Goal: Information Seeking & Learning: Understand process/instructions

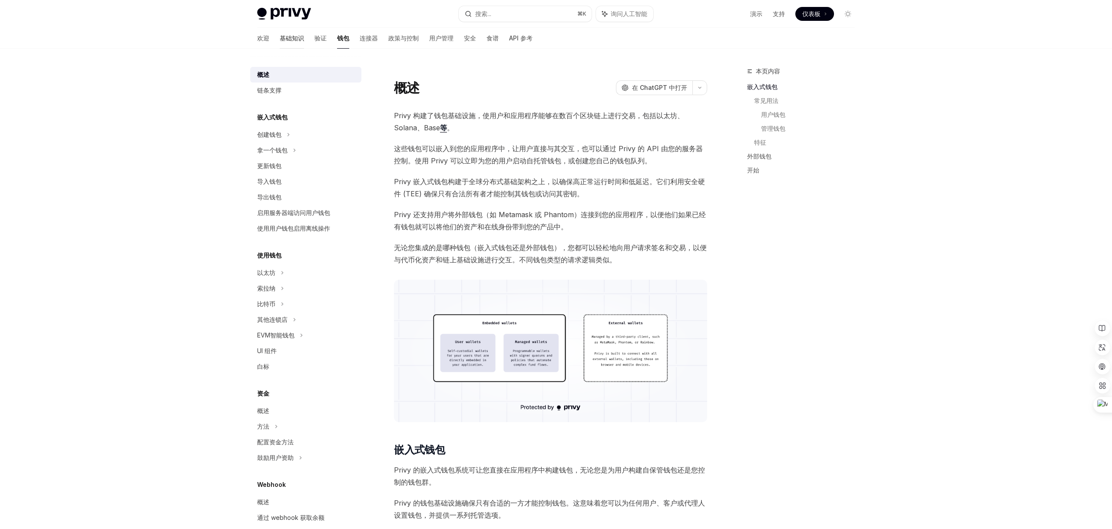
click at [280, 41] on font "基础知识" at bounding box center [292, 37] width 24 height 7
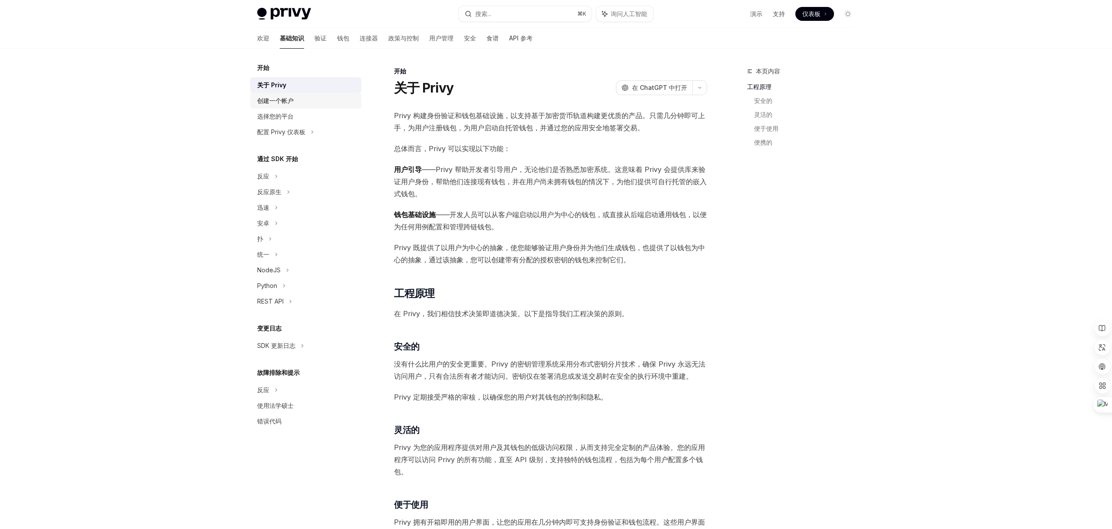
click at [273, 101] on font "创建一个帐户" at bounding box center [275, 100] width 36 height 7
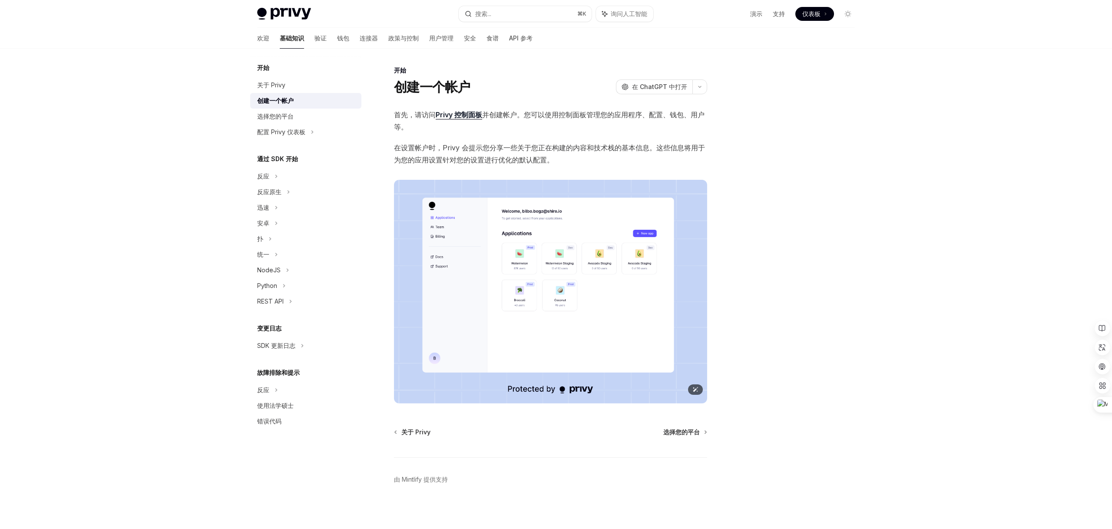
scroll to position [4, 0]
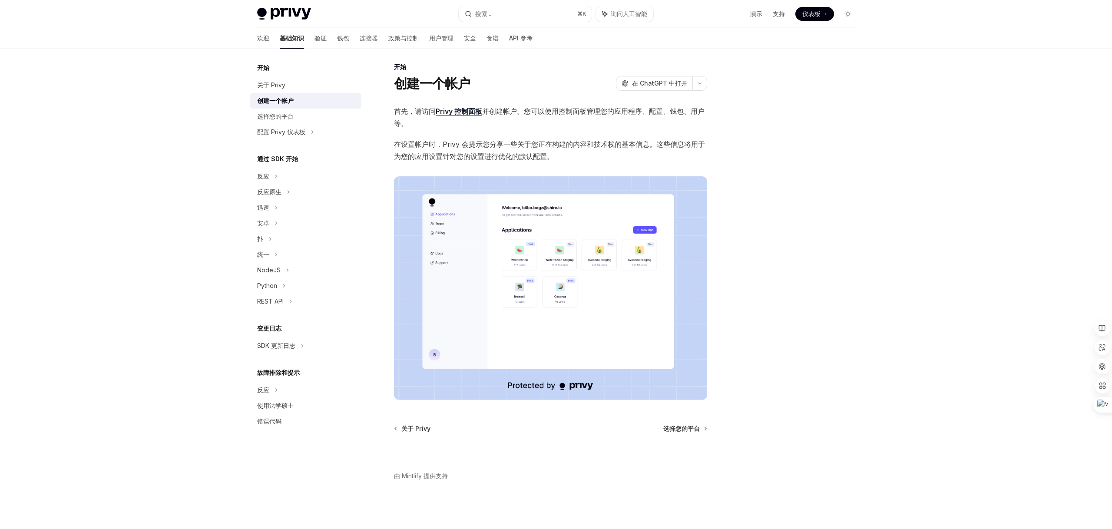
click at [473, 113] on font "Privy 控制面板" at bounding box center [459, 111] width 46 height 9
click at [284, 117] on font "选择您的平台" at bounding box center [275, 116] width 36 height 7
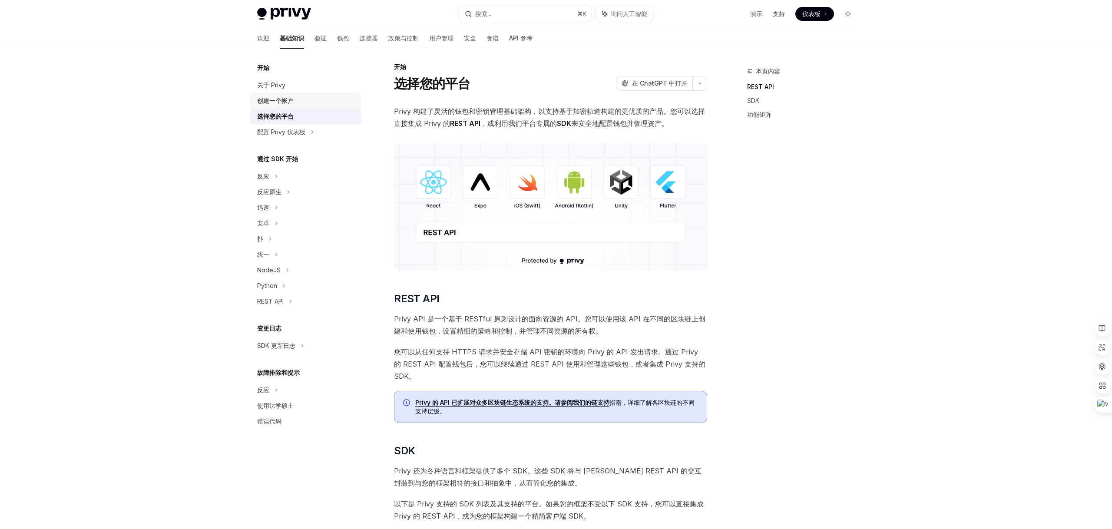
click at [288, 101] on font "创建一个帐户" at bounding box center [275, 100] width 36 height 7
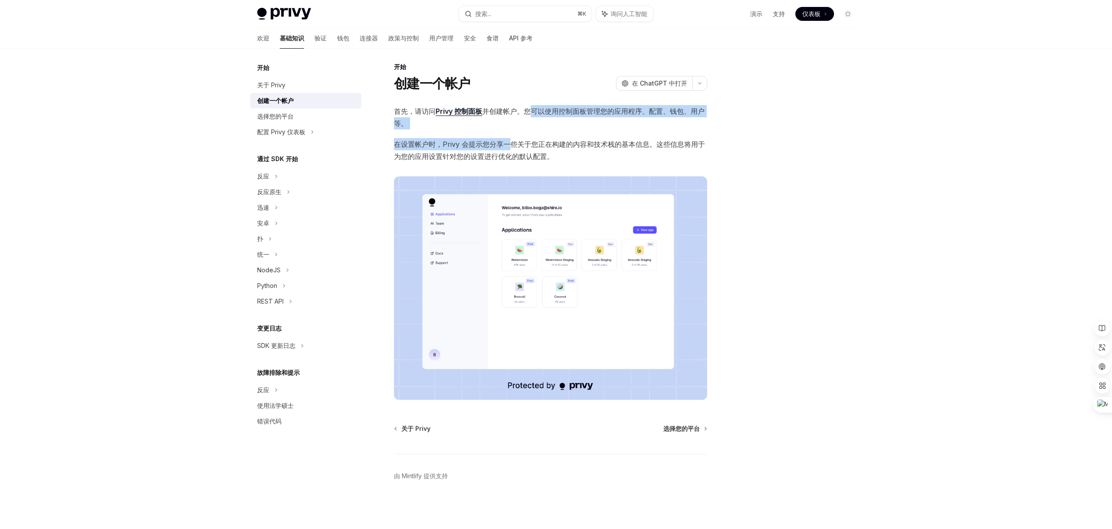
drag, startPoint x: 531, startPoint y: 109, endPoint x: 512, endPoint y: 140, distance: 36.4
click at [512, 140] on div "首先，请访问 Privy 控制面板 并创建帐户。您可以使用控制面板管理您的应用程序、配置、钱包、用户等。 在设置帐户时，Privy 会提示您分享一些关于您正在…" at bounding box center [550, 252] width 313 height 295
click at [601, 160] on span "在设置帐户时，Privy 会提示您分享一些关于您正在构建的内容和技术栈的基本信息。这些信息将用于为您的应用设置针对您的设置进行优化的默认配置。" at bounding box center [550, 150] width 313 height 24
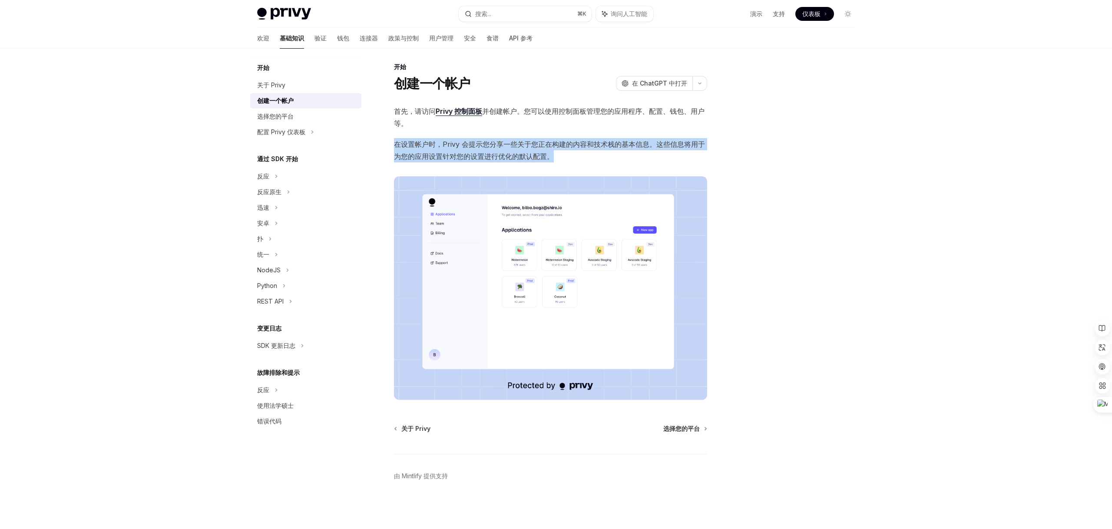
drag, startPoint x: 394, startPoint y: 146, endPoint x: 589, endPoint y: 151, distance: 194.7
click at [589, 151] on span "在设置帐户时，Privy 会提示您分享一些关于您正在构建的内容和技术栈的基本信息。这些信息将用于为您的应用设置针对您的设置进行优化的默认配置。" at bounding box center [550, 150] width 313 height 24
click at [635, 150] on span "在设置帐户时，Privy 会提示您分享一些关于您正在构建的内容和技术栈的基本信息。这些信息将用于为您的应用设置针对您的设置进行优化的默认配置。" at bounding box center [550, 150] width 313 height 24
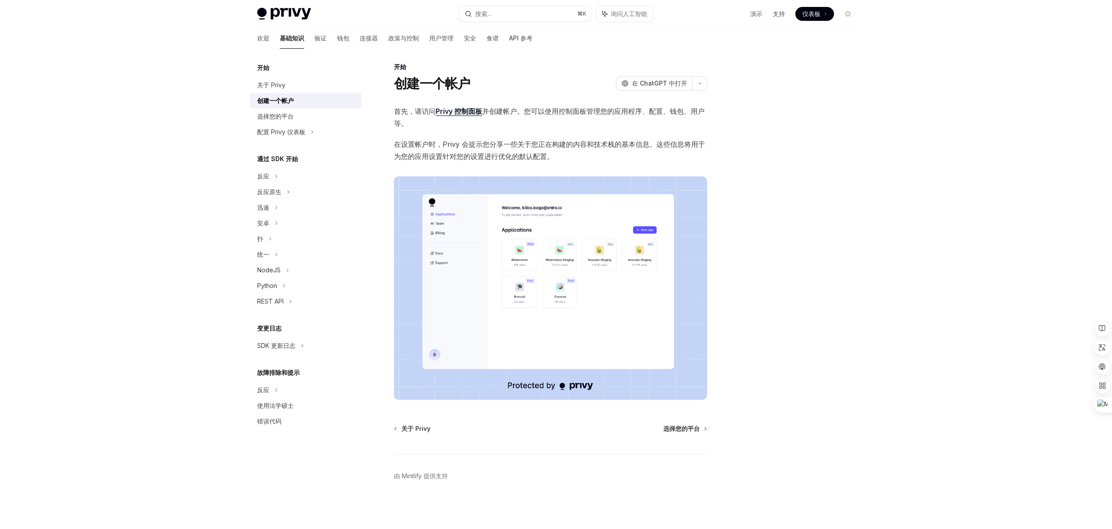
drag, startPoint x: 397, startPoint y: 145, endPoint x: 626, endPoint y: 156, distance: 229.2
click at [627, 156] on span "在设置帐户时，Privy 会提示您分享一些关于您正在构建的内容和技术栈的基本信息。这些信息将用于为您的应用设置针对您的设置进行优化的默认配置。" at bounding box center [550, 150] width 313 height 24
click at [536, 145] on font "在设置帐户时，Privy 会提示您分享一些关于您正在构建的内容和技术栈的基本信息。这些信息将用于为您的应用设置针对您的设置进行优化的默认配置。" at bounding box center [549, 150] width 311 height 21
click at [283, 117] on font "选择您的平台" at bounding box center [275, 116] width 36 height 7
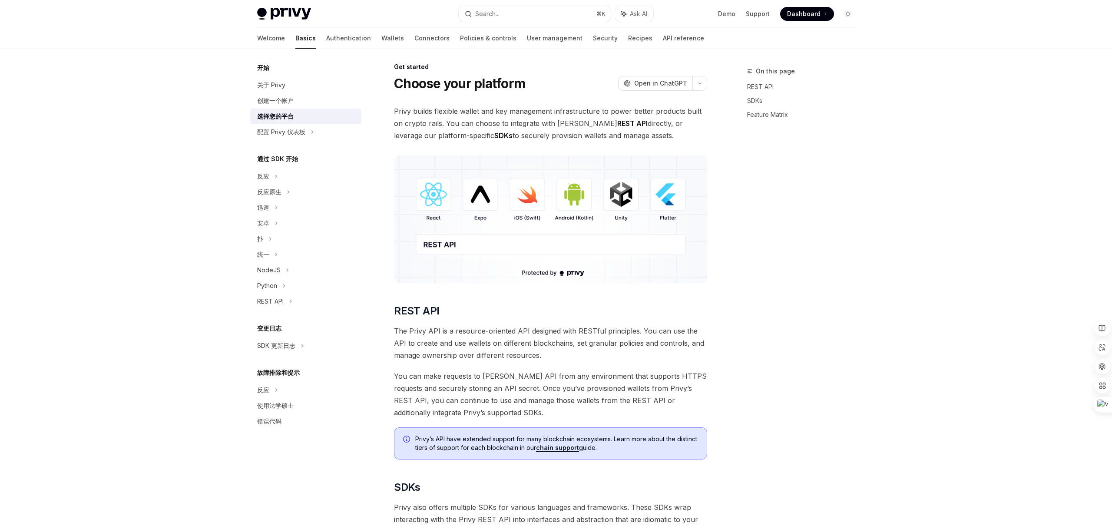
type textarea "*"
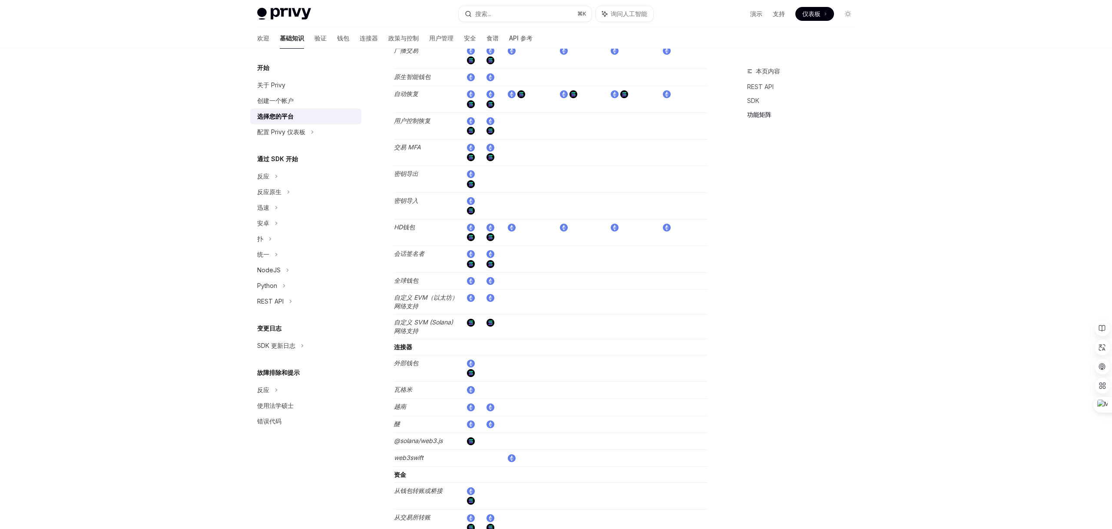
scroll to position [1371, 0]
